Goal: Browse casually

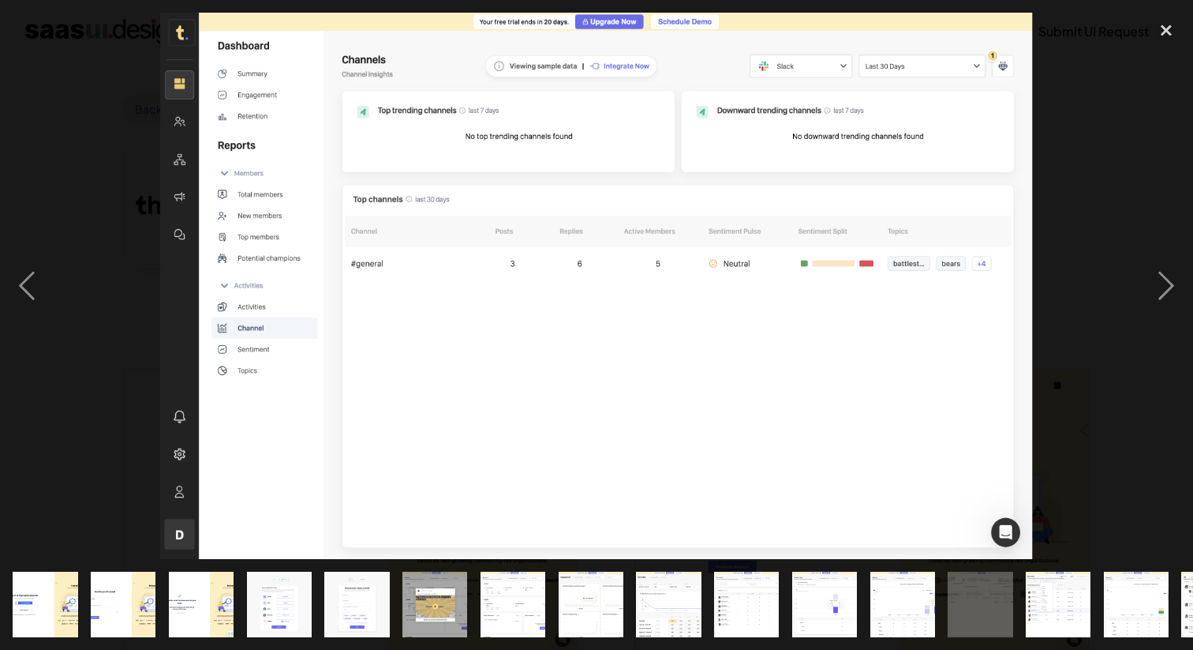
scroll to position [781, 0]
click at [234, 593] on img "show item 3 of 24" at bounding box center [201, 603] width 104 height 65
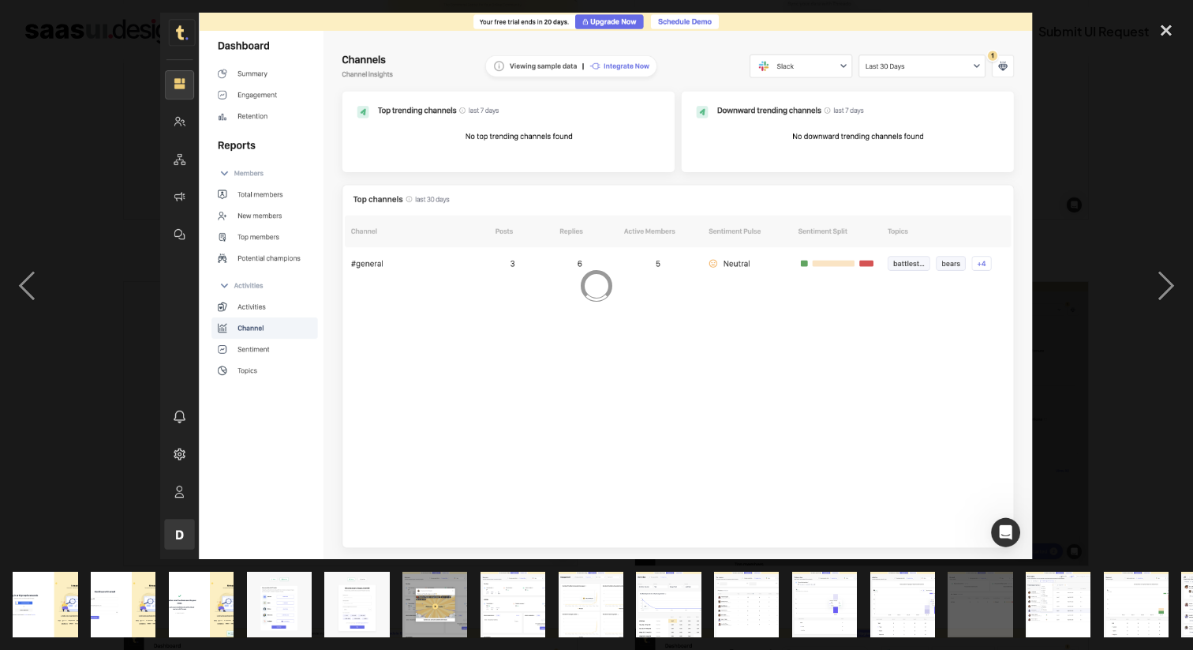
click at [275, 591] on img "show item 4 of 24" at bounding box center [279, 603] width 104 height 65
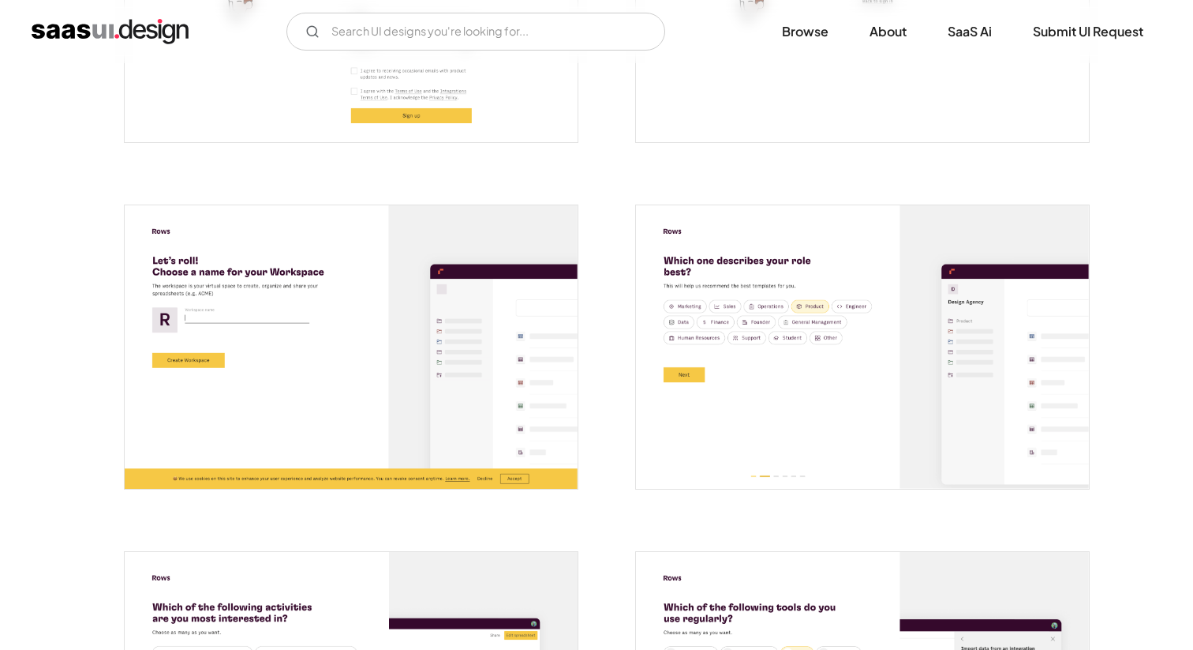
scroll to position [588, 0]
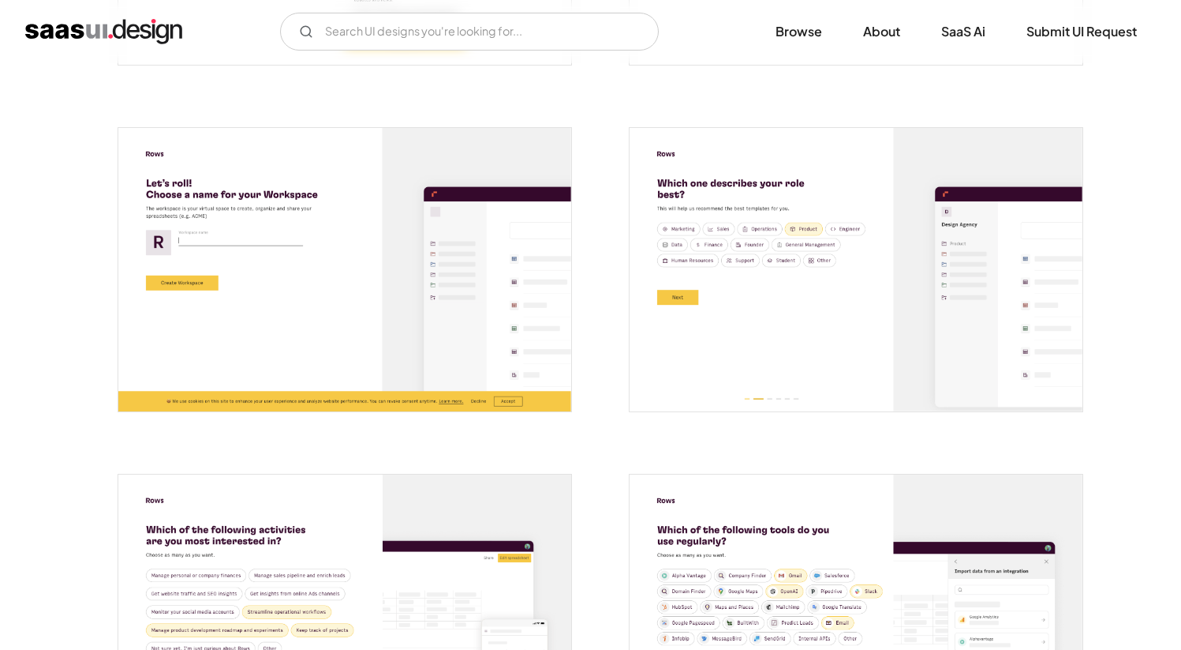
click at [816, 256] on img "open lightbox" at bounding box center [856, 269] width 453 height 283
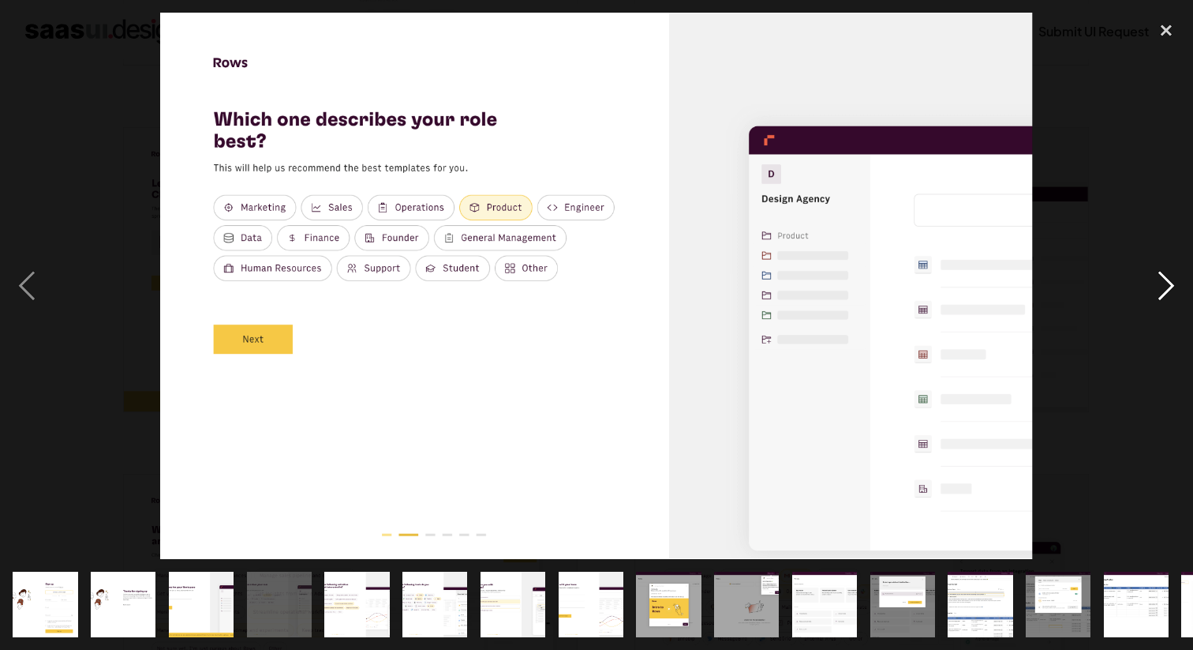
click at [1171, 284] on div "next image" at bounding box center [1167, 285] width 54 height 545
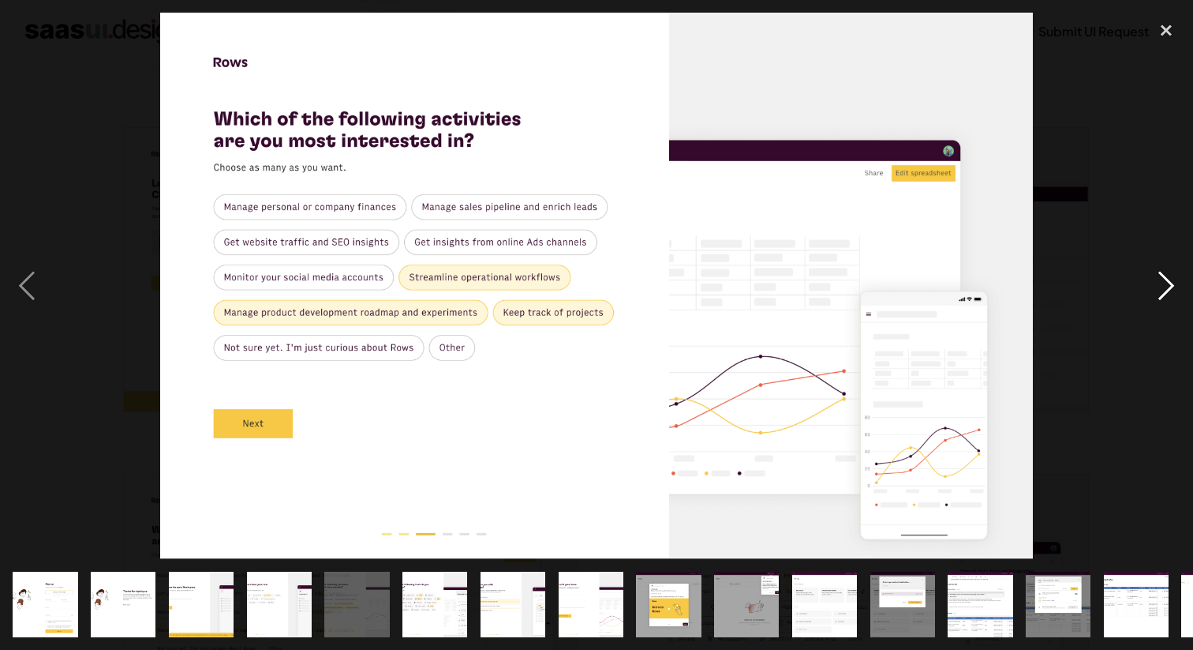
click at [1171, 284] on div "next image" at bounding box center [1167, 285] width 54 height 545
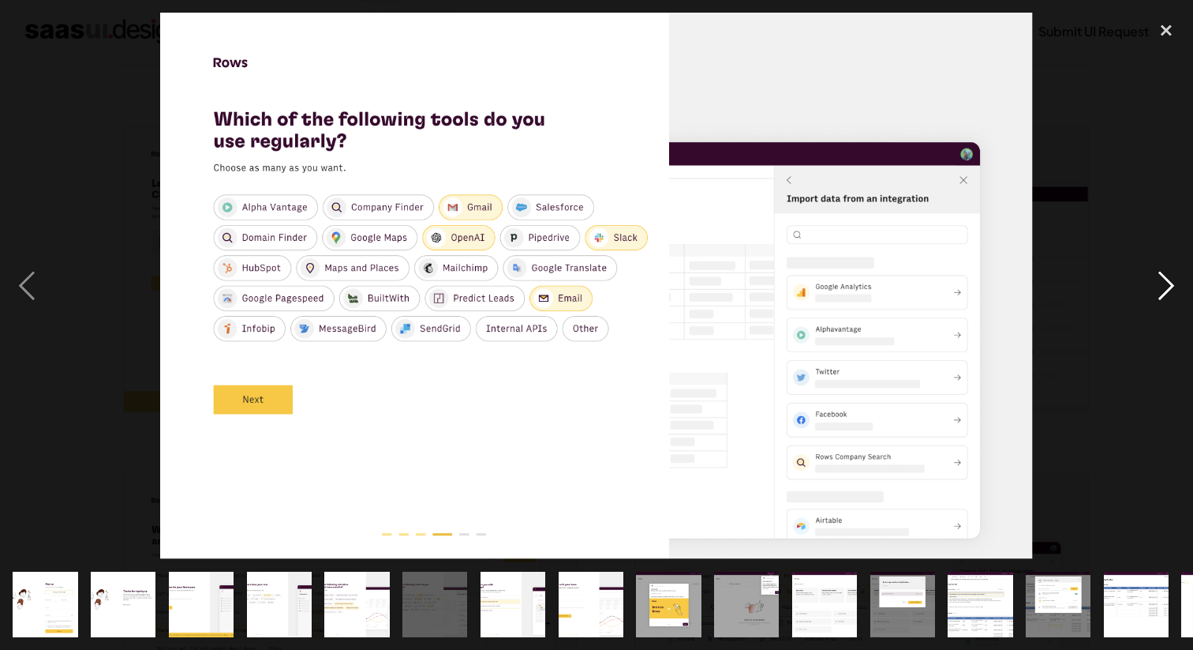
click at [1171, 284] on div "next image" at bounding box center [1167, 285] width 54 height 545
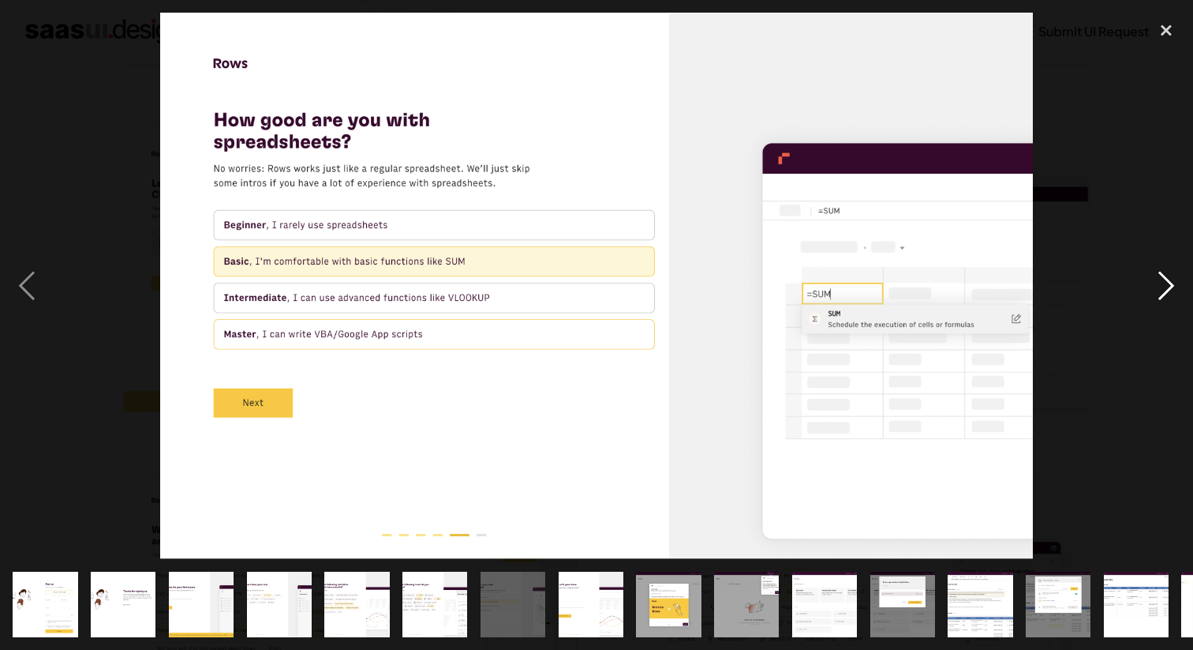
click at [1171, 284] on div "next image" at bounding box center [1167, 285] width 54 height 545
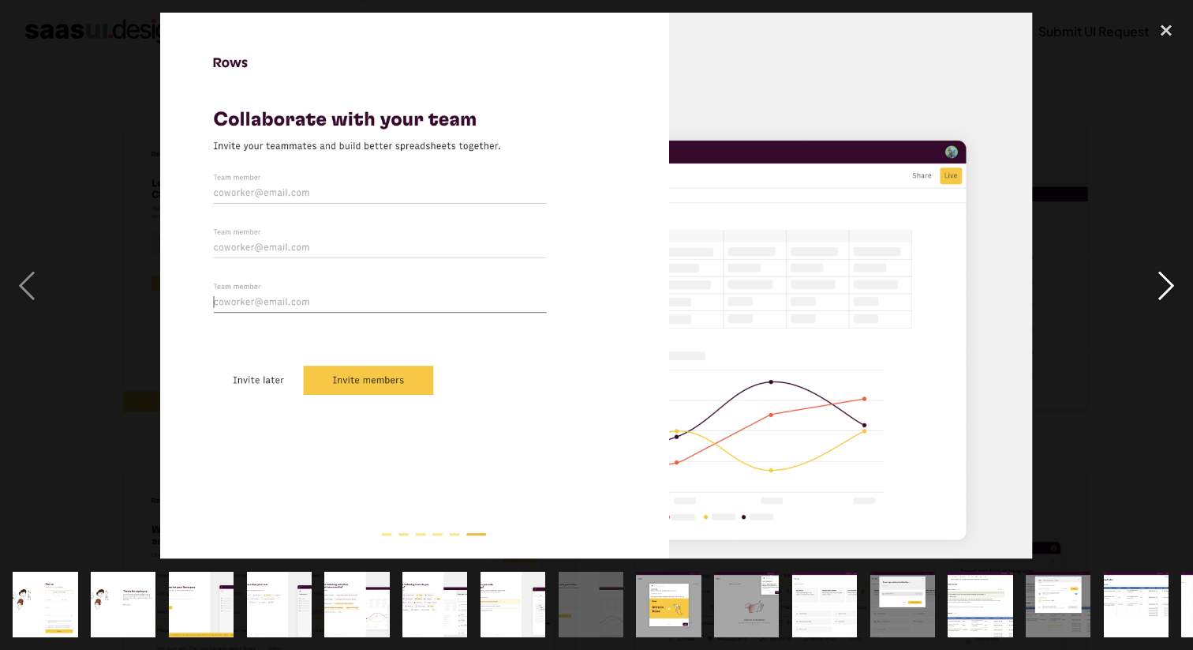
click at [1171, 284] on div "next image" at bounding box center [1167, 285] width 54 height 545
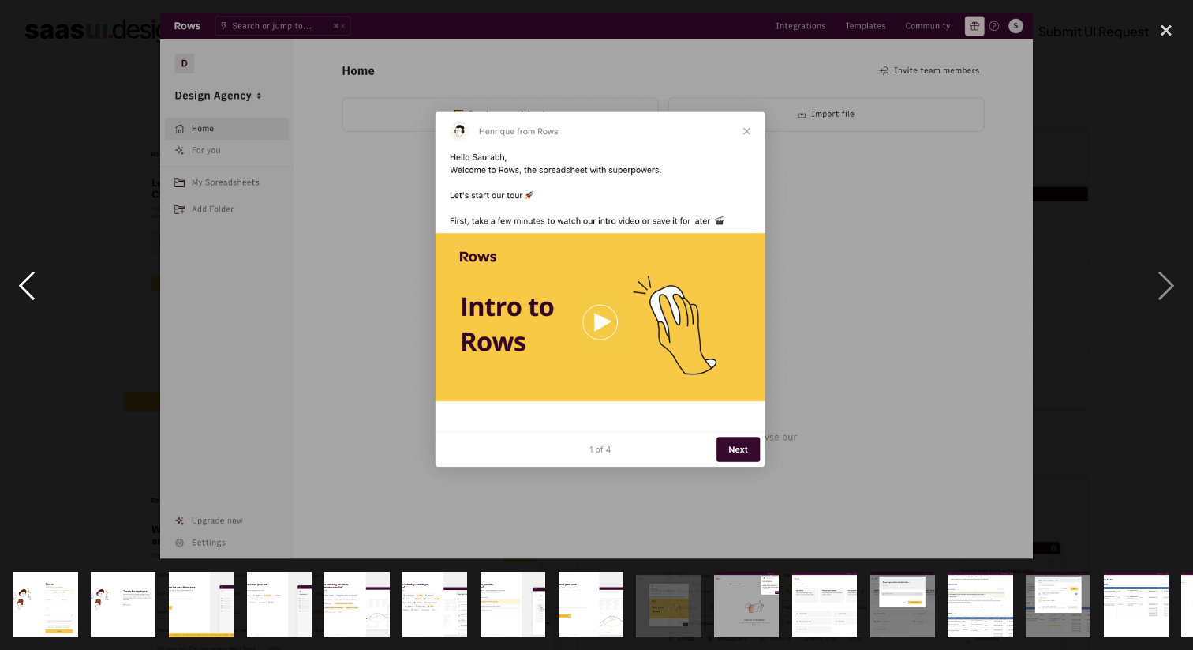
click at [14, 267] on div "previous image" at bounding box center [27, 285] width 54 height 545
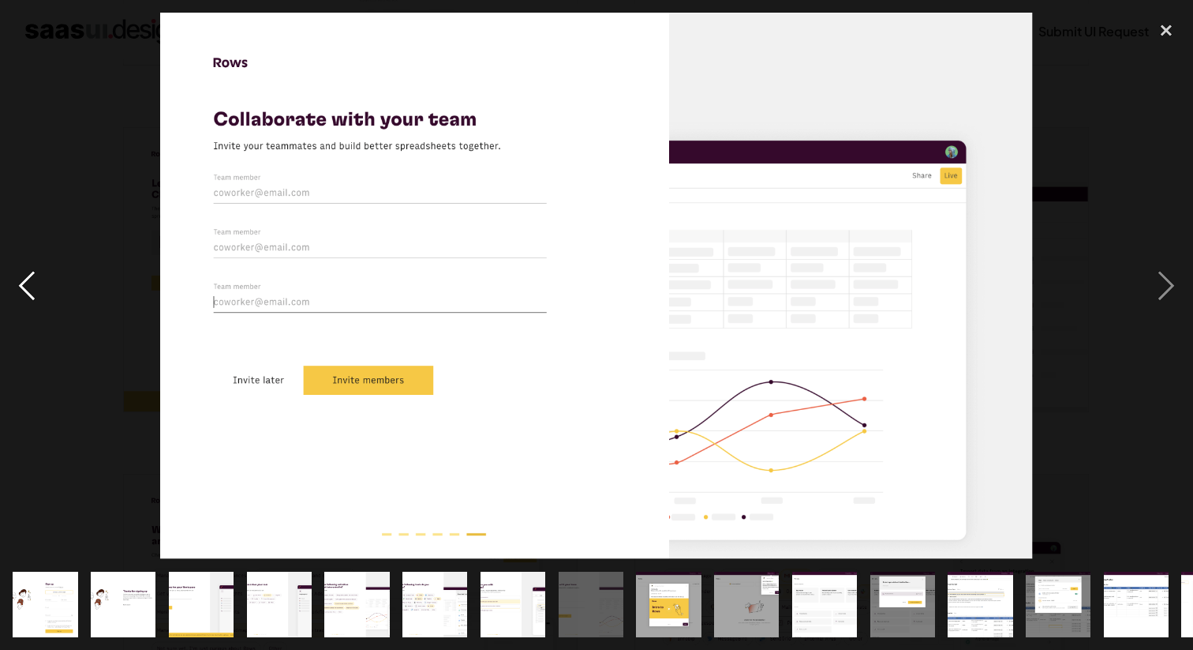
click at [36, 280] on div "previous image" at bounding box center [27, 285] width 54 height 545
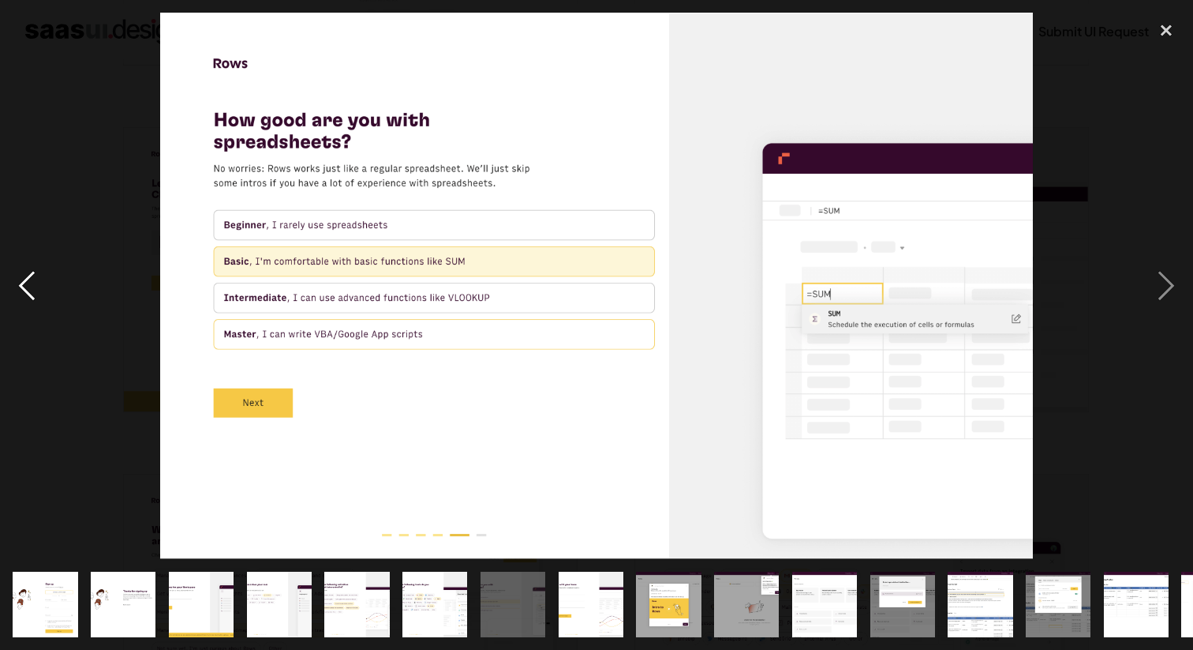
click at [36, 280] on div "previous image" at bounding box center [27, 285] width 54 height 545
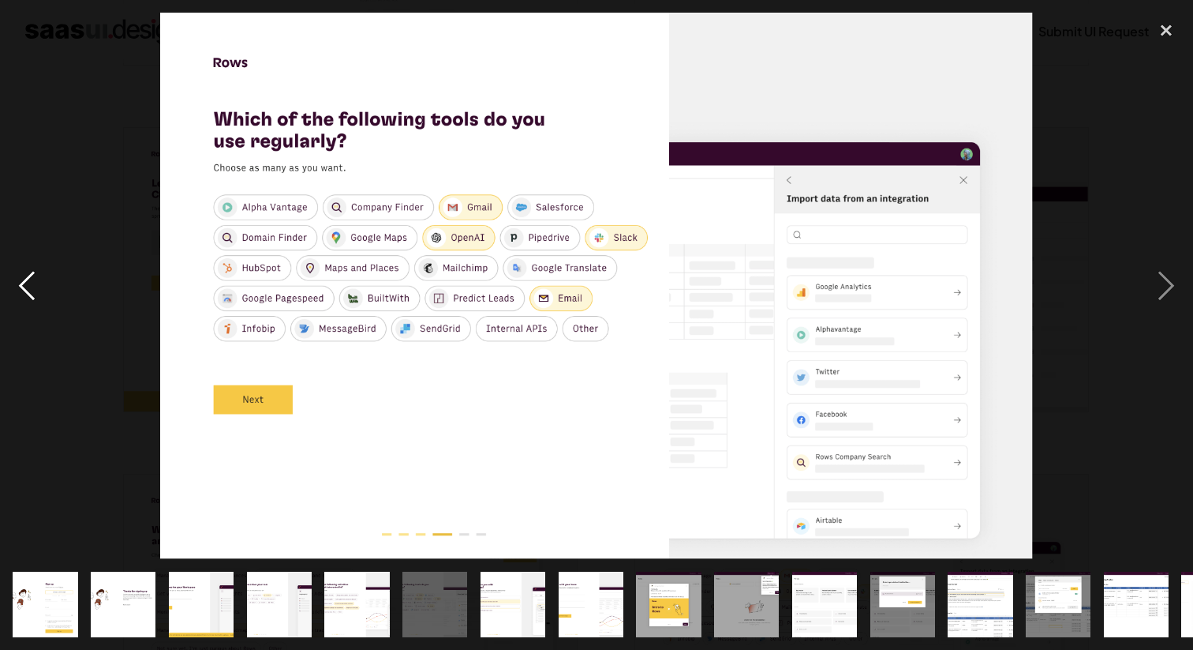
click at [36, 280] on div "previous image" at bounding box center [27, 285] width 54 height 545
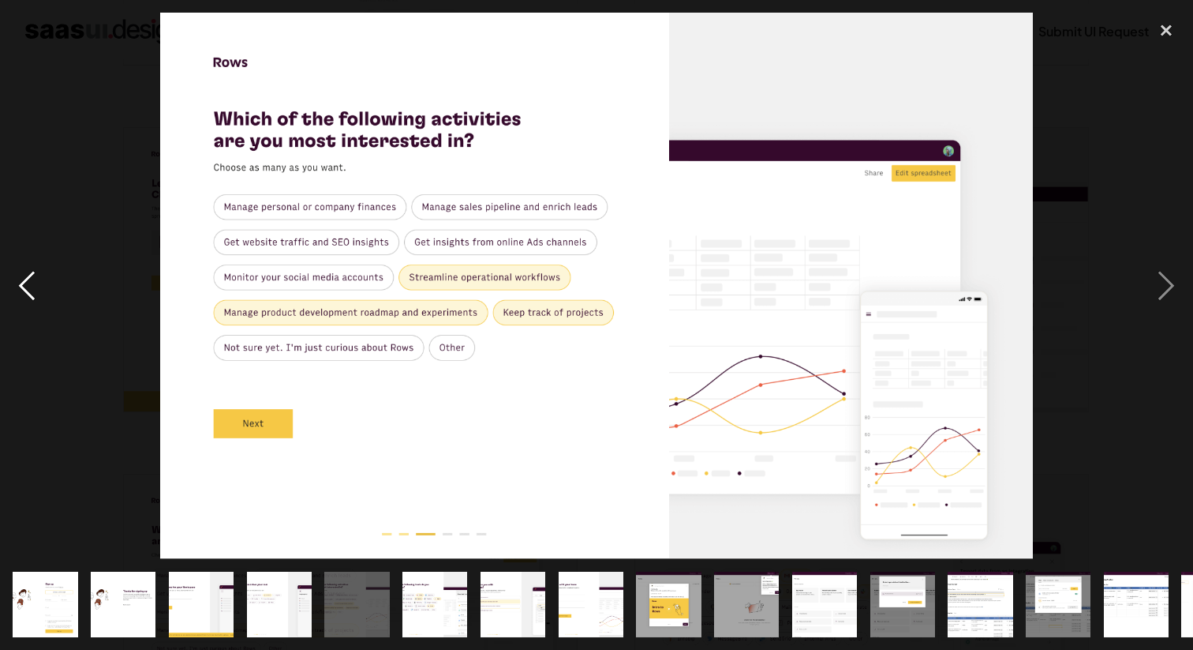
click at [36, 280] on div "previous image" at bounding box center [27, 285] width 54 height 545
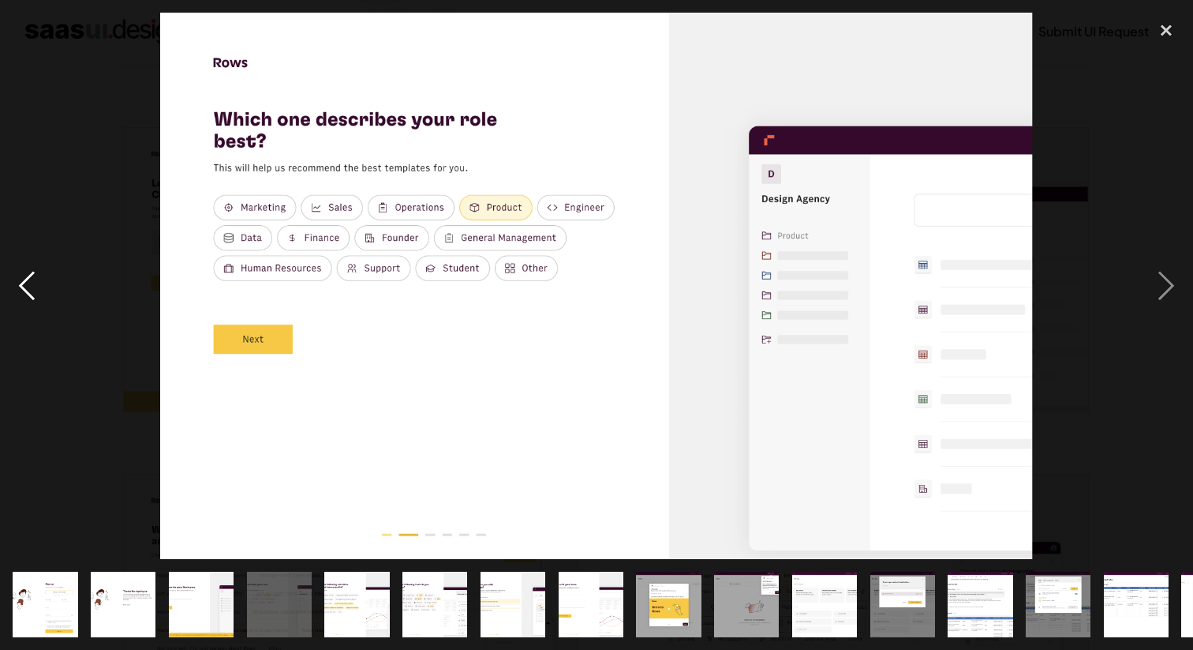
click at [36, 280] on div "previous image" at bounding box center [27, 285] width 54 height 545
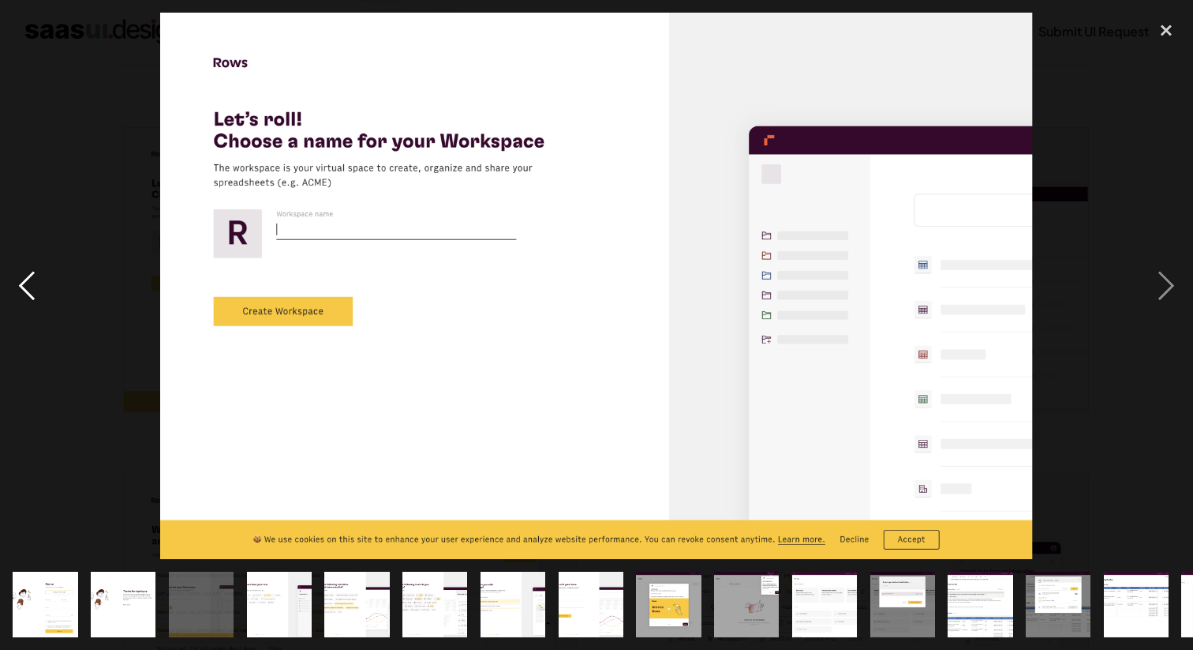
click at [36, 280] on div "previous image" at bounding box center [27, 285] width 54 height 545
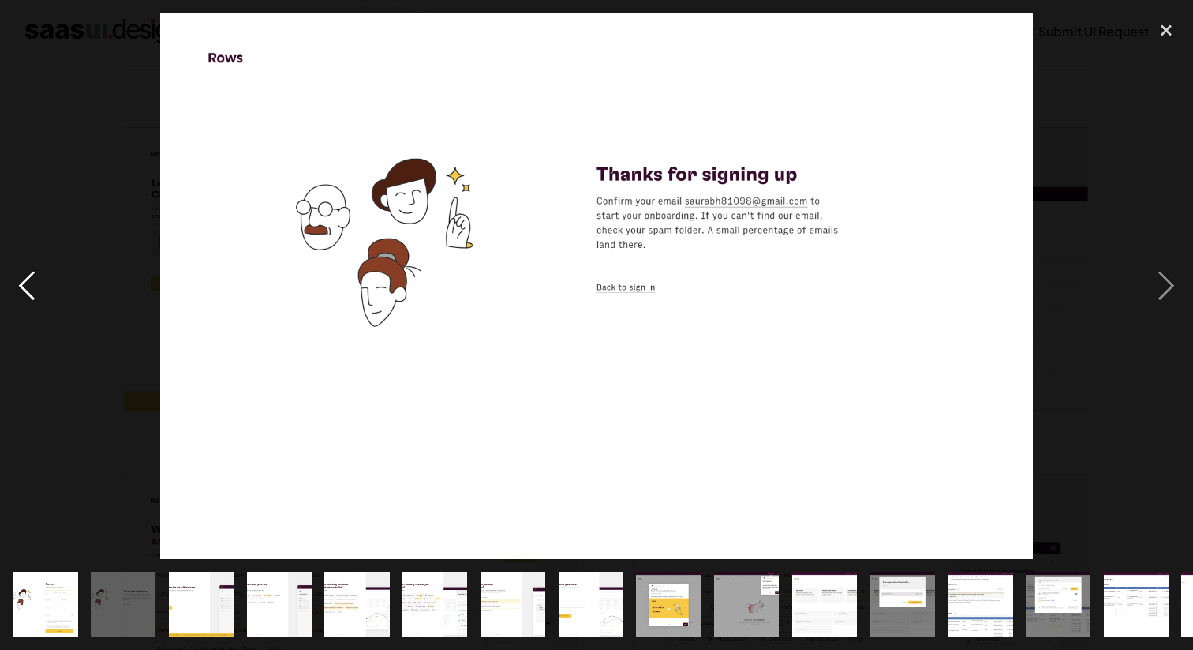
click at [18, 294] on div "previous image" at bounding box center [27, 285] width 54 height 545
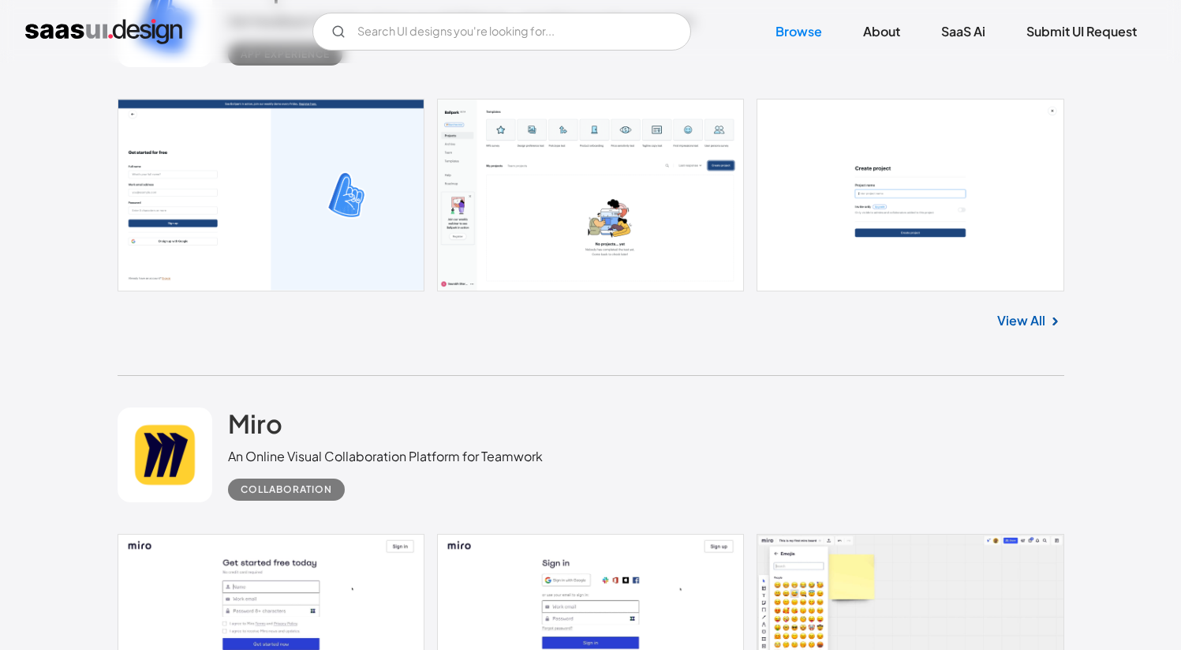
scroll to position [29730, 0]
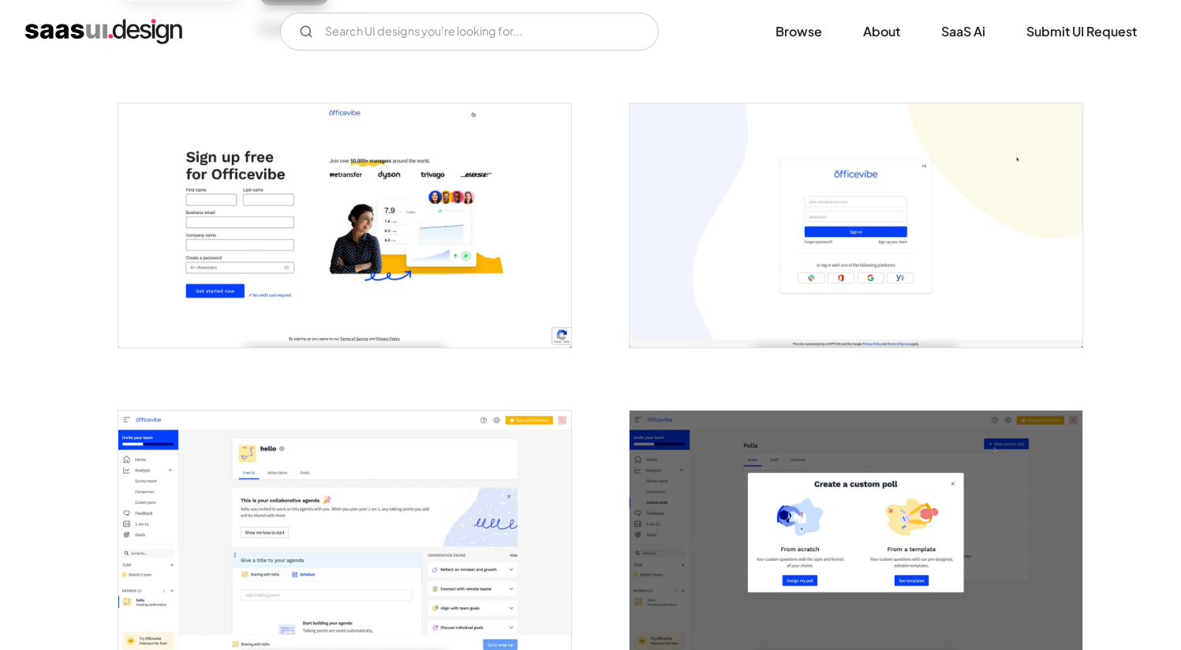
scroll to position [387, 0]
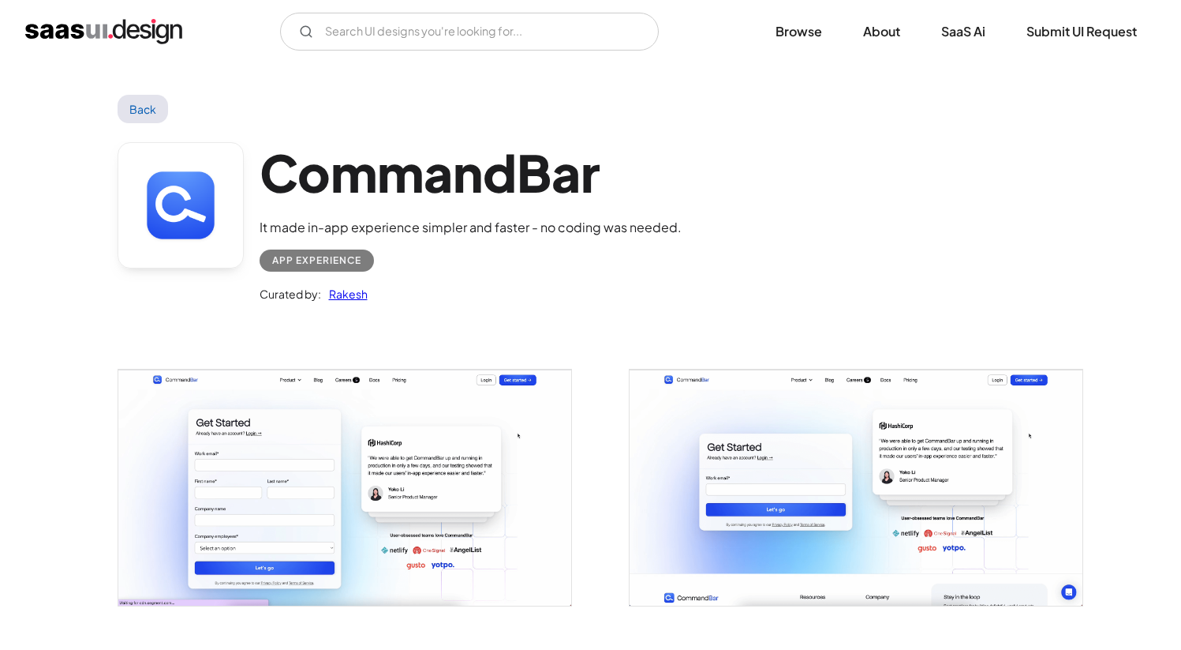
scroll to position [927, 0]
